Goal: Complete application form

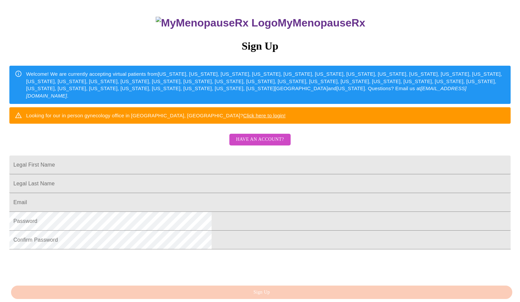
scroll to position [57, 0]
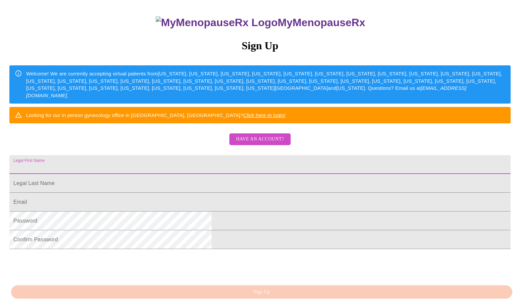
click at [181, 174] on input "Legal First Name" at bounding box center [260, 164] width 502 height 19
type input "[PERSON_NAME]"
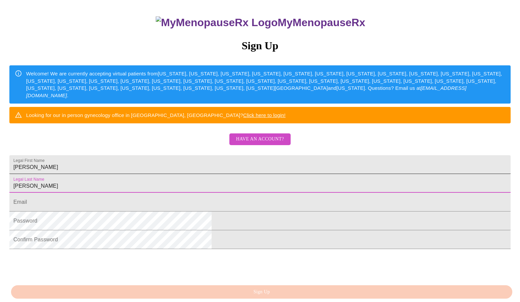
type input "[PERSON_NAME]"
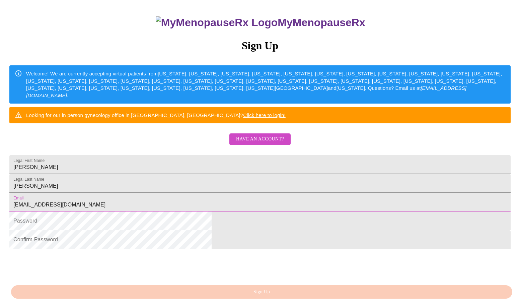
type input "[EMAIL_ADDRESS][DOMAIN_NAME]"
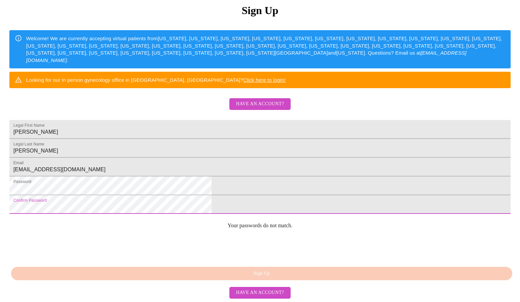
scroll to position [141, 0]
click at [139, 198] on html "MyMenopauseRx Sign Up Welcome! We are currently accepting virtual patients from…" at bounding box center [260, 92] width 520 height 368
click at [129, 201] on html "MyMenopauseRx Sign Up Welcome! We are currently accepting virtual patients from…" at bounding box center [260, 92] width 520 height 368
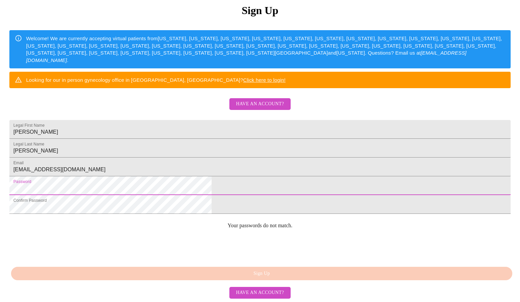
click at [114, 175] on html "MyMenopauseRx Sign Up Welcome! We are currently accepting virtual patients from…" at bounding box center [260, 92] width 520 height 368
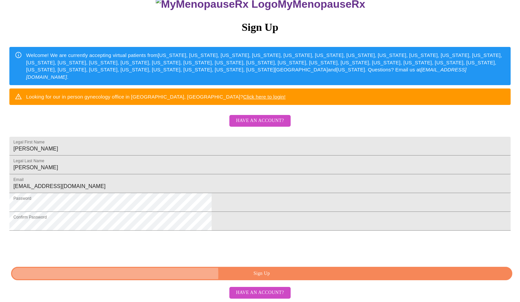
click at [265, 274] on span "Sign Up" at bounding box center [262, 273] width 486 height 8
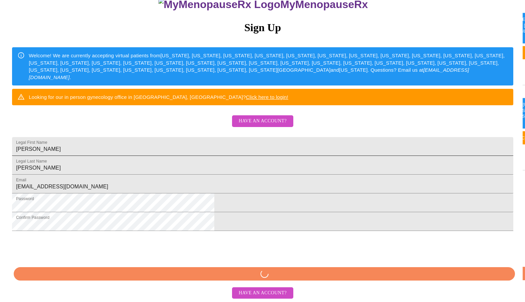
scroll to position [100, 0]
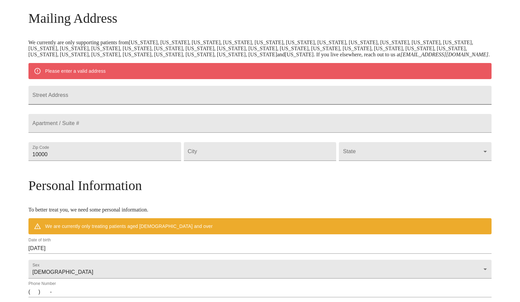
click at [114, 104] on input "Street Address" at bounding box center [259, 95] width 463 height 19
type input "[STREET_ADDRESS][PERSON_NAME]"
type input "48176"
type input "Saline"
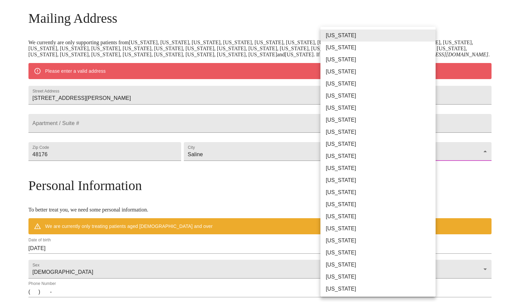
click at [334, 179] on body "MyMenopauseRx Welcome to MyMenopauseRx Since it's your first time here, you'll …" at bounding box center [263, 163] width 520 height 522
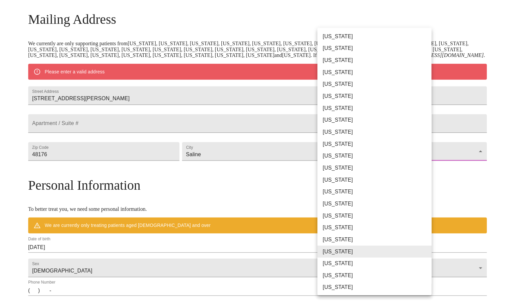
scroll to position [11, 0]
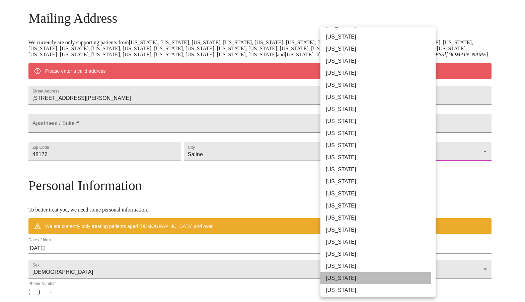
click at [345, 278] on li "[US_STATE]" at bounding box center [381, 278] width 120 height 12
type input "[US_STATE]"
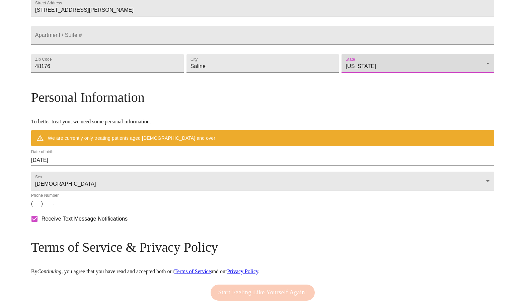
scroll to position [172, 0]
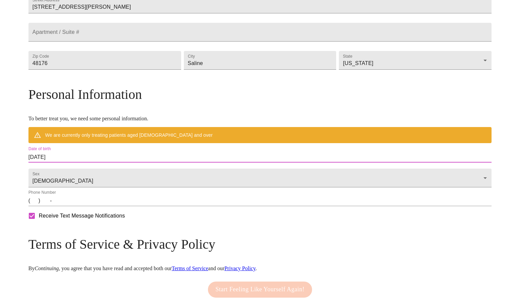
drag, startPoint x: 123, startPoint y: 178, endPoint x: 48, endPoint y: 174, distance: 74.5
click at [47, 177] on div "MyMenopauseRx Welcome to MyMenopauseRx Since it's your first time here, you'll …" at bounding box center [259, 82] width 463 height 503
click at [96, 163] on input "[DATE]" at bounding box center [259, 157] width 463 height 11
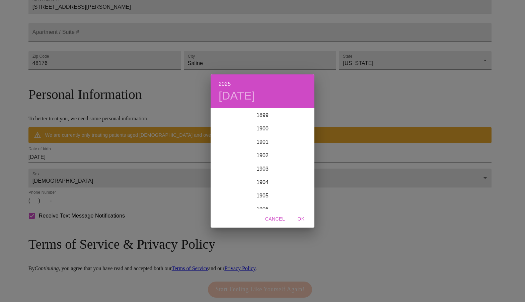
scroll to position [1649, 0]
drag, startPoint x: 126, startPoint y: 176, endPoint x: 120, endPoint y: 175, distance: 6.4
click at [118, 176] on div "2025 [DATE] 1900 1901 1902 1903 1904 1905 1906 1907 1908 1909 1910 1911 1912 19…" at bounding box center [262, 151] width 525 height 302
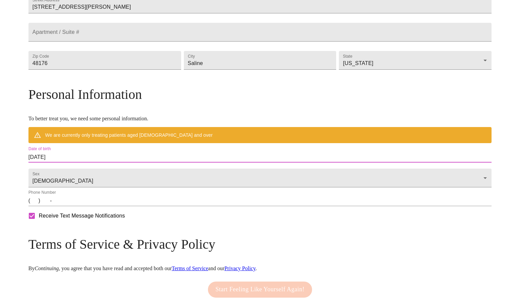
click at [136, 163] on input "[DATE]" at bounding box center [259, 157] width 463 height 11
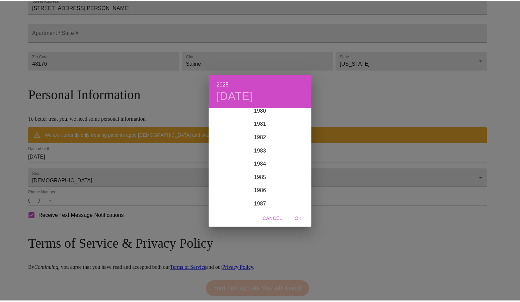
scroll to position [1089, 0]
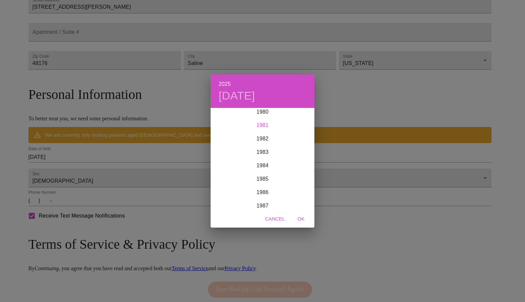
click at [265, 128] on div "1981" at bounding box center [263, 125] width 104 height 13
click at [296, 121] on div "Mar" at bounding box center [297, 121] width 35 height 25
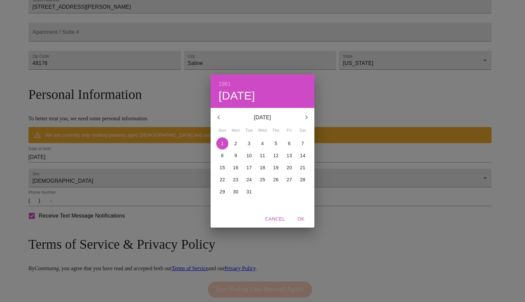
click at [250, 145] on p "3" at bounding box center [249, 143] width 3 height 7
click at [302, 220] on span "OK" at bounding box center [301, 219] width 16 height 8
type input "[DATE]"
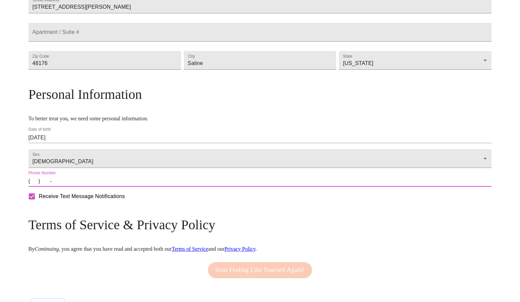
click at [91, 187] on input "(   )    -" at bounding box center [259, 181] width 463 height 11
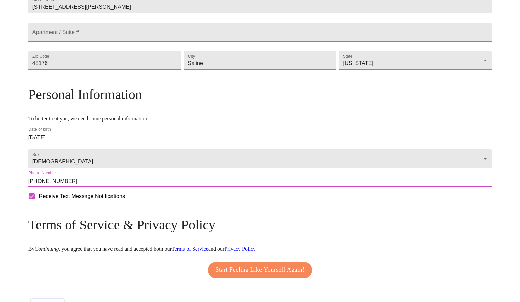
scroll to position [213, 0]
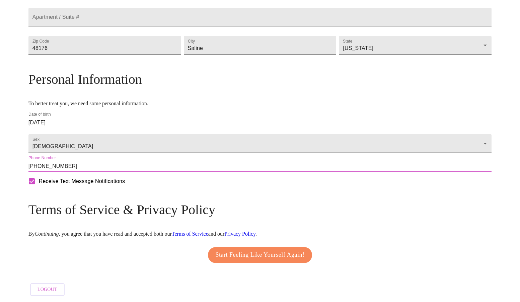
type input "[PHONE_NUMBER]"
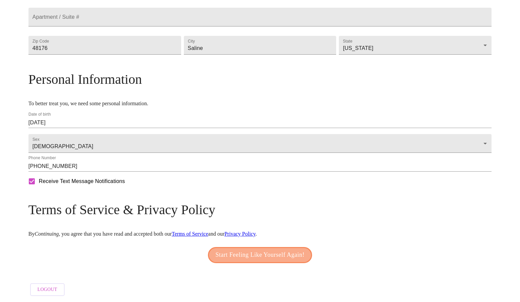
click at [277, 256] on span "Start Feeling Like Yourself Again!" at bounding box center [260, 255] width 89 height 11
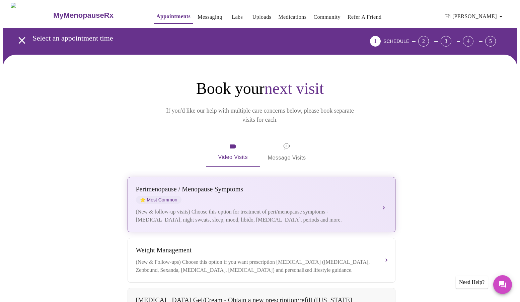
click at [339, 208] on div "(New & follow-up visits) Choose this option for treatment of peri/menopause sym…" at bounding box center [255, 216] width 238 height 16
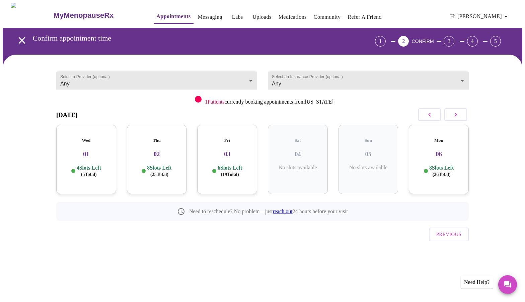
click at [220, 150] on h3 "03" at bounding box center [227, 153] width 49 height 7
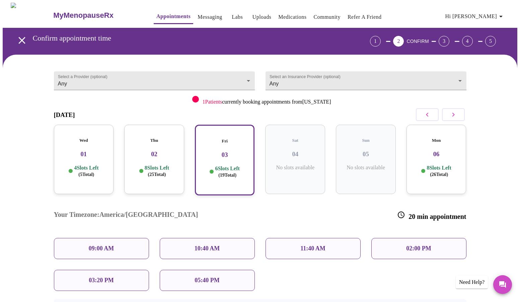
click at [216, 277] on p "05:40 PM" at bounding box center [207, 280] width 25 height 7
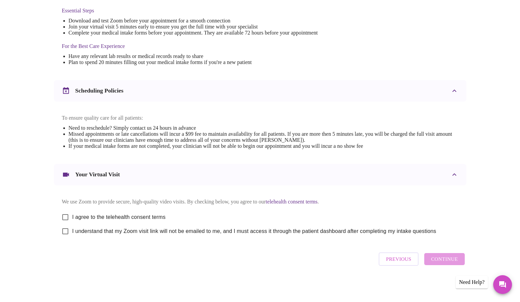
scroll to position [184, 0]
